Goal: Information Seeking & Learning: Learn about a topic

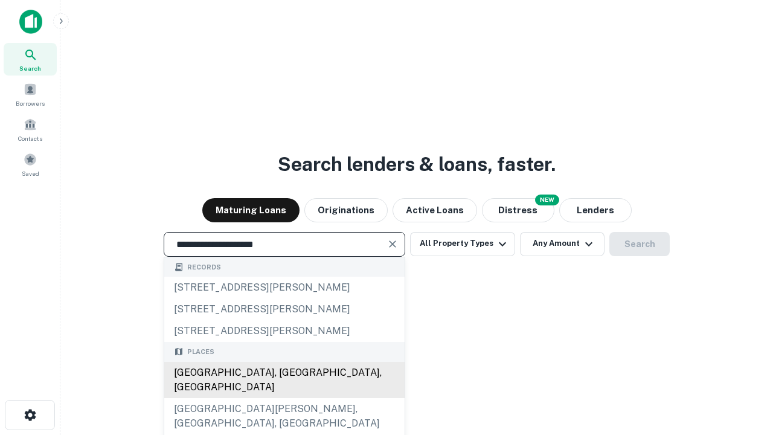
click at [284, 398] on div "[GEOGRAPHIC_DATA], [GEOGRAPHIC_DATA], [GEOGRAPHIC_DATA]" at bounding box center [284, 380] width 240 height 36
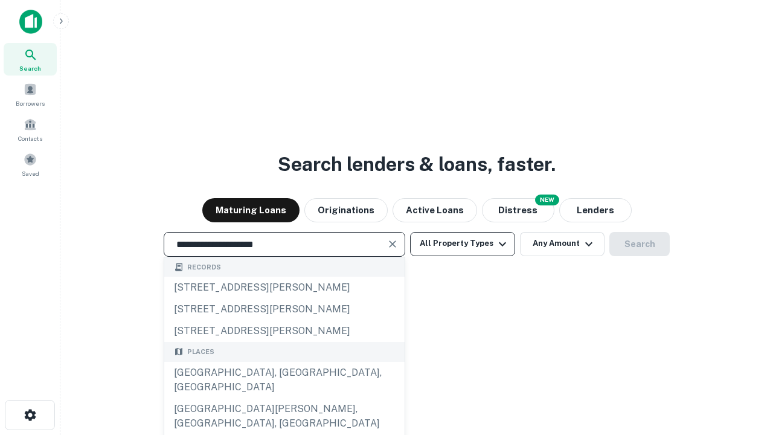
click at [463, 243] on button "All Property Types" at bounding box center [462, 244] width 105 height 24
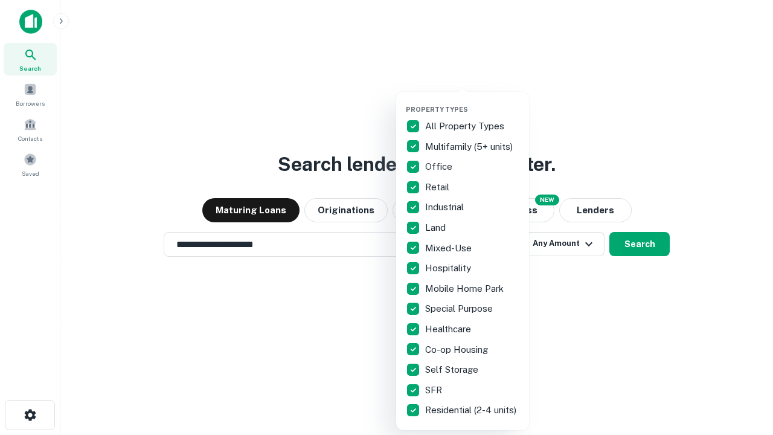
type input "**********"
click at [472, 101] on button "button" at bounding box center [472, 101] width 133 height 1
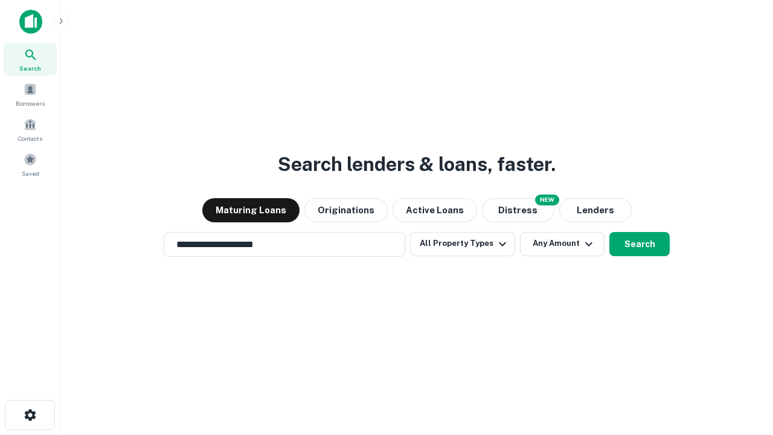
scroll to position [7, 146]
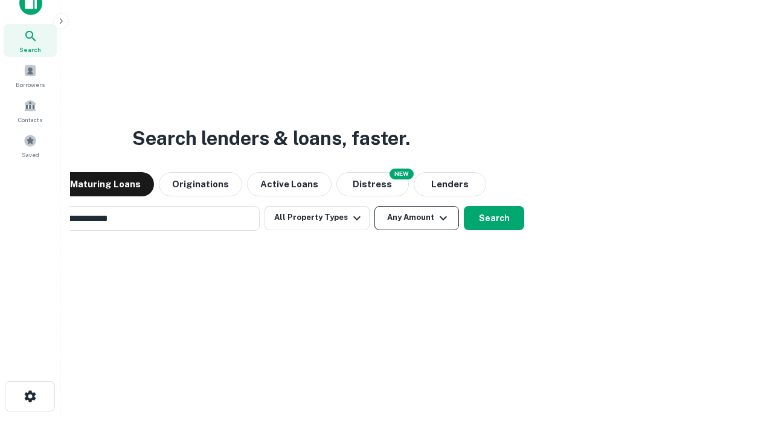
click at [374, 206] on button "Any Amount" at bounding box center [416, 218] width 85 height 24
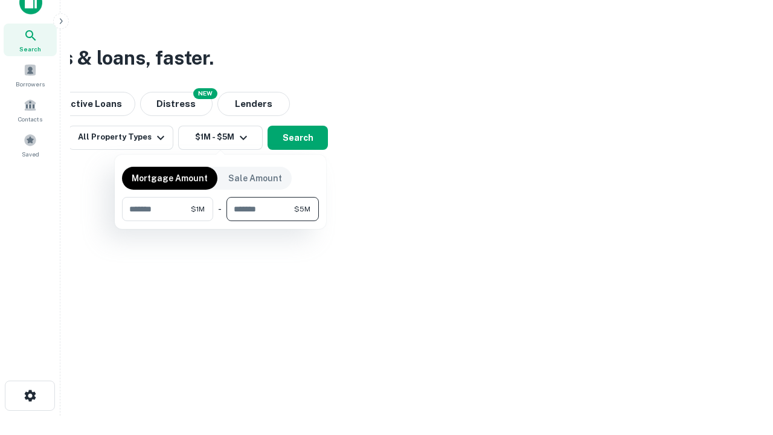
type input "*******"
click at [220, 221] on button "button" at bounding box center [220, 221] width 197 height 1
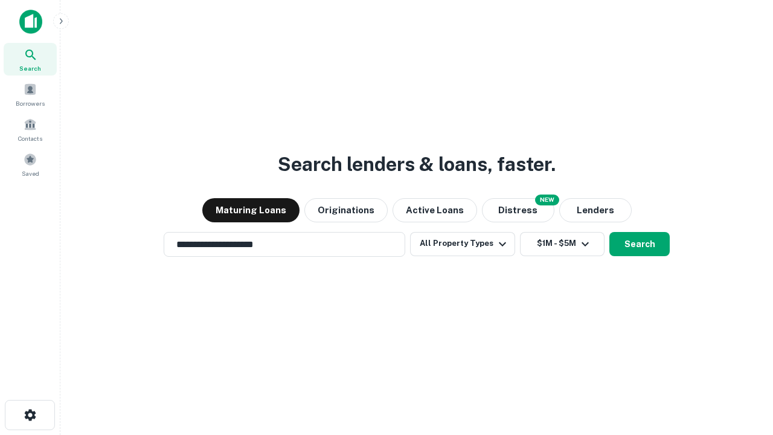
scroll to position [7, 223]
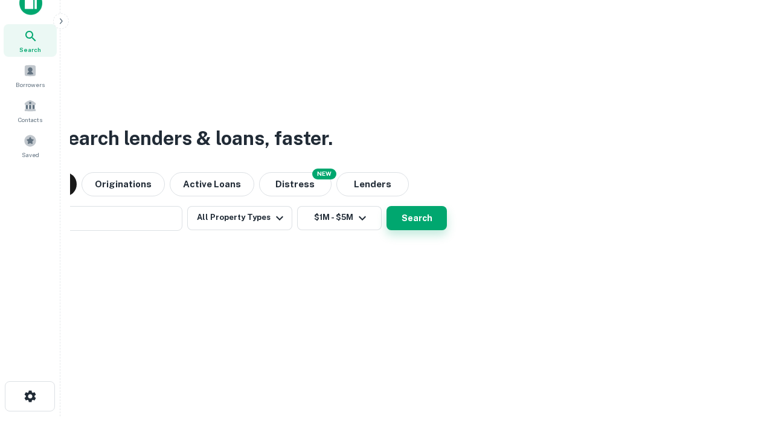
click at [387, 206] on button "Search" at bounding box center [417, 218] width 60 height 24
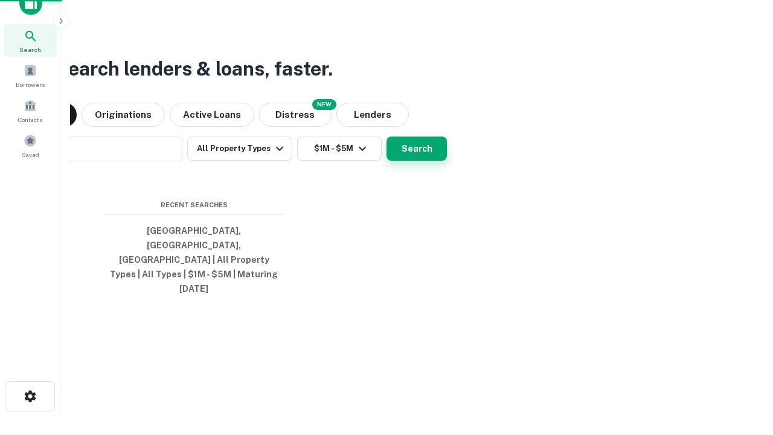
scroll to position [32, 342]
